Goal: Information Seeking & Learning: Learn about a topic

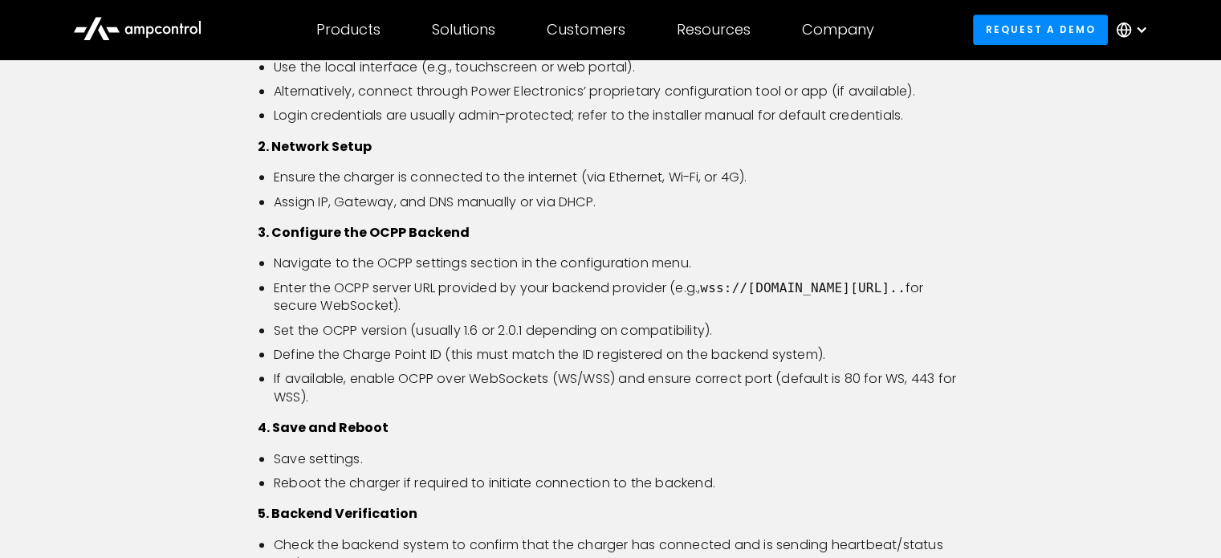
scroll to position [1606, 0]
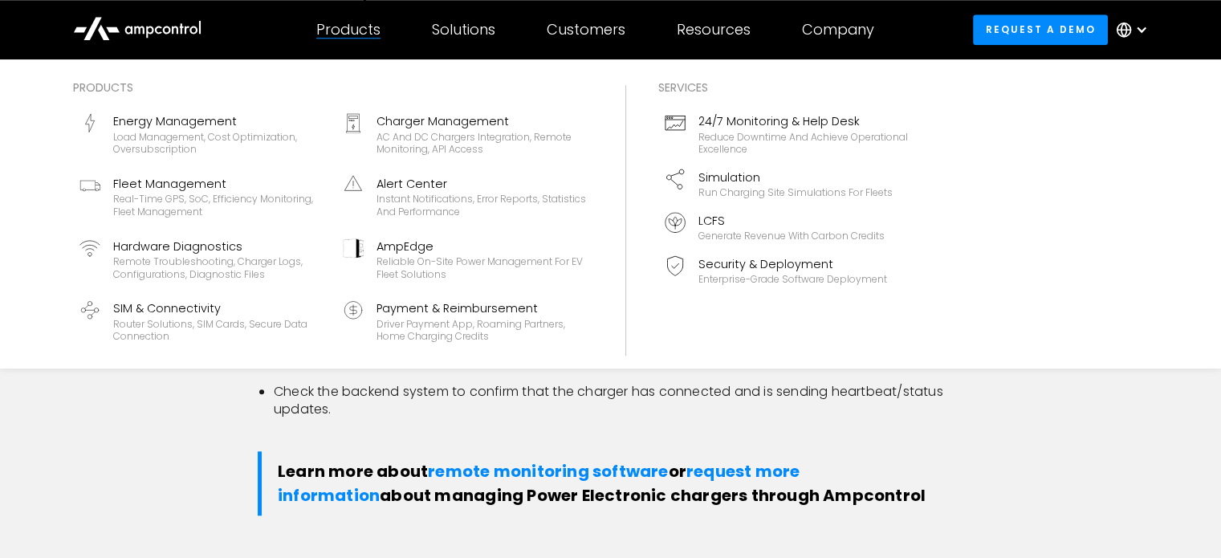
click at [351, 30] on div "Products" at bounding box center [348, 30] width 64 height 18
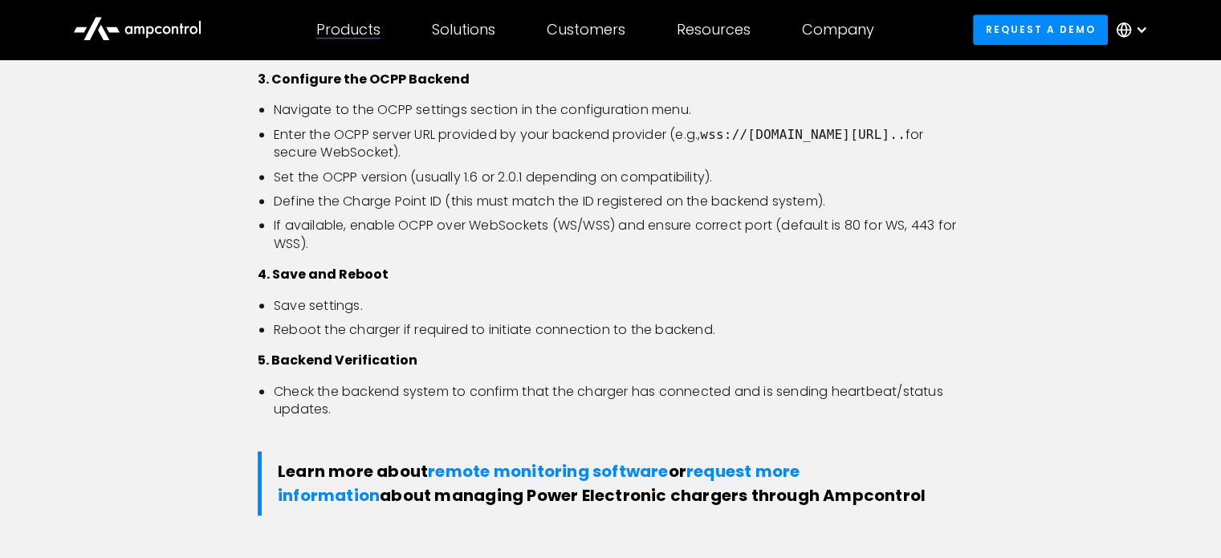
click at [351, 30] on div "Products" at bounding box center [348, 30] width 64 height 18
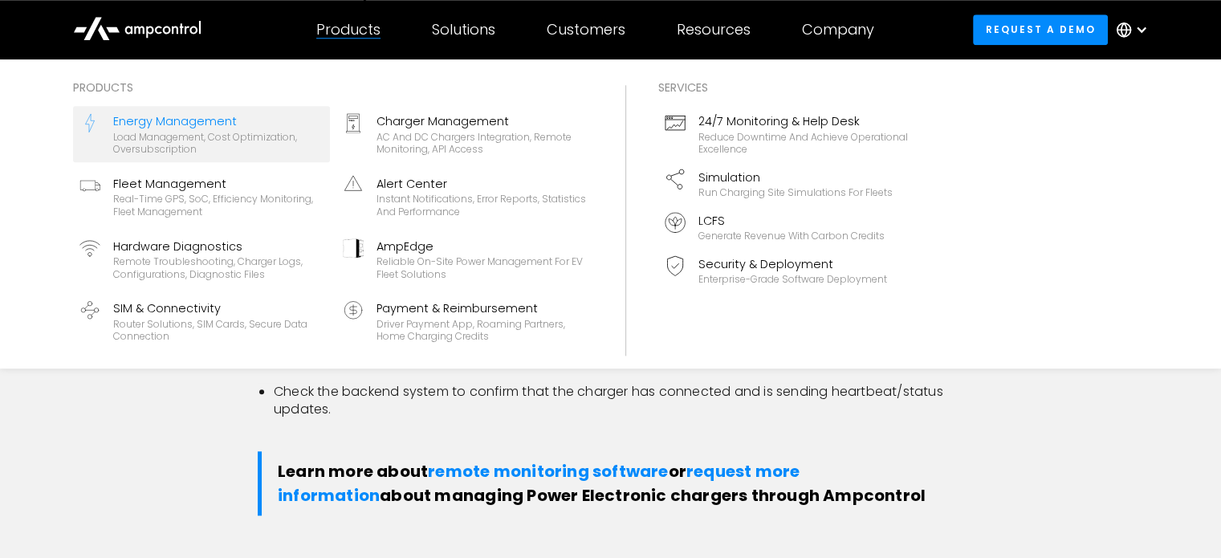
click at [171, 137] on div "Load management, cost optimization, oversubscription" at bounding box center [218, 143] width 210 height 25
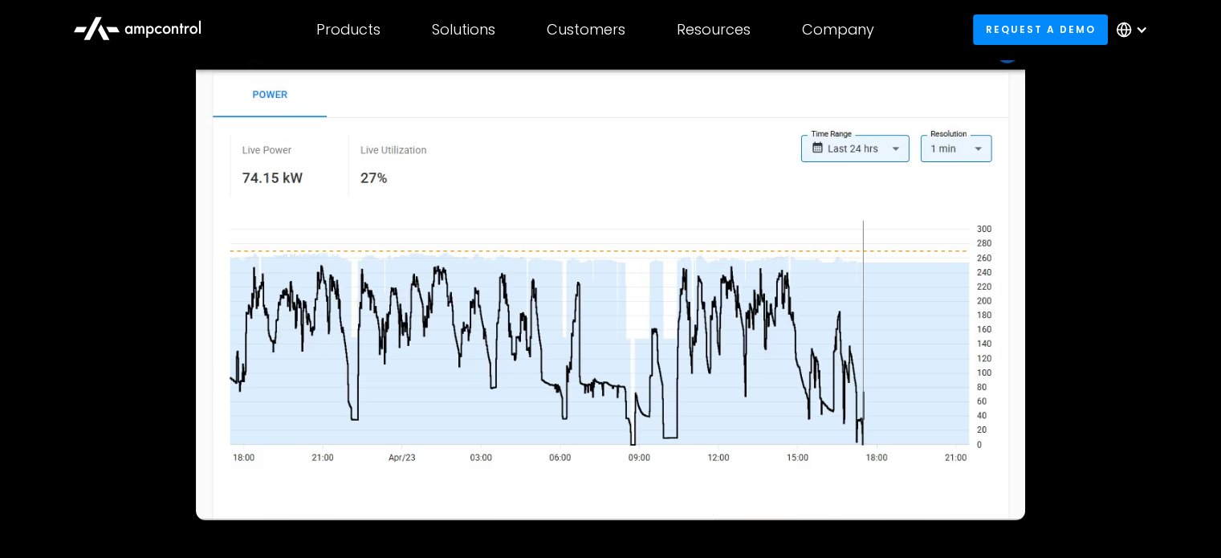
scroll to position [107, 0]
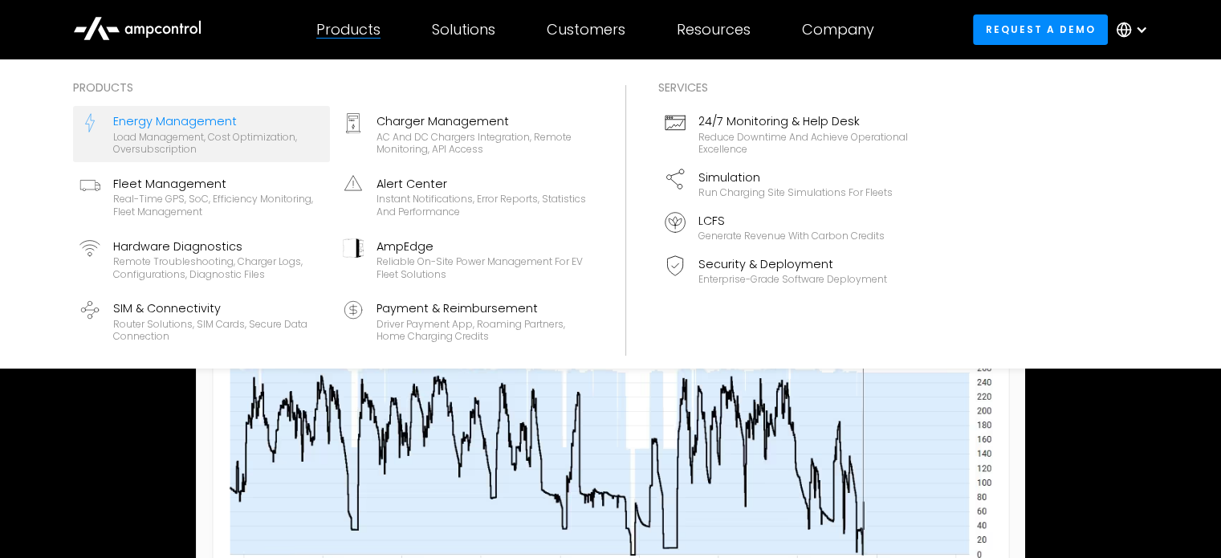
click at [372, 38] on div at bounding box center [348, 38] width 64 height 1
click at [368, 28] on div "Products" at bounding box center [348, 30] width 64 height 18
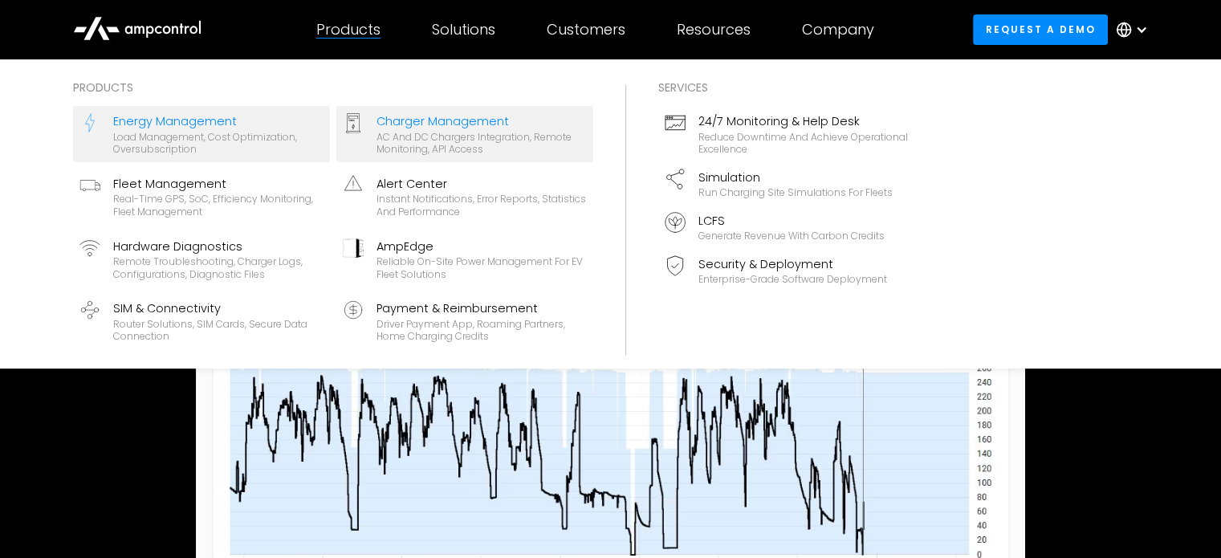
click at [385, 147] on div "AC and DC chargers integration, remote monitoring, API access" at bounding box center [482, 143] width 210 height 25
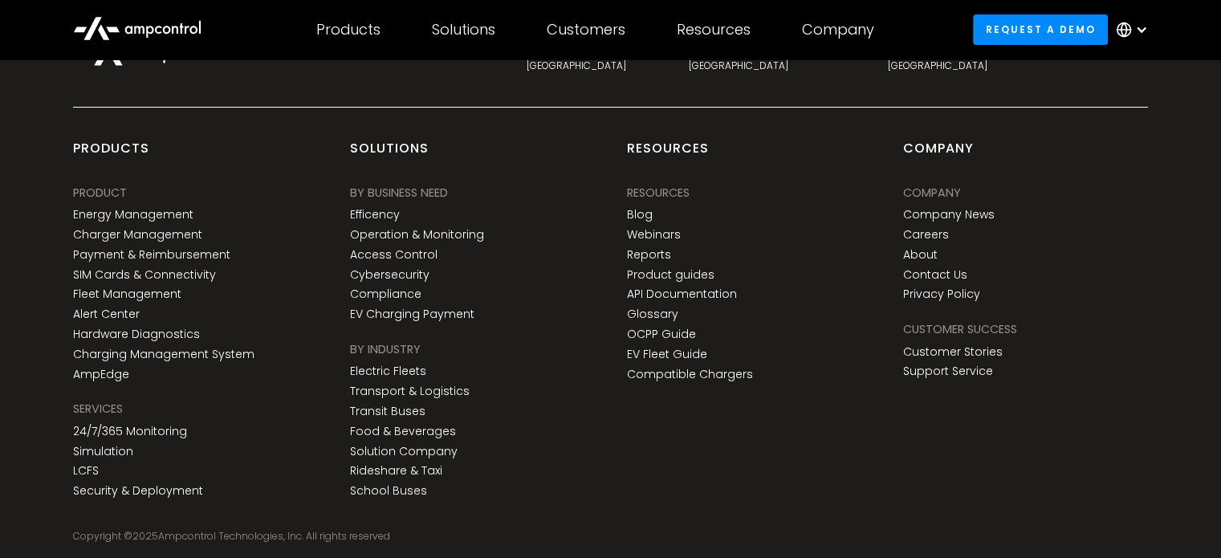
scroll to position [6271, 0]
